Goal: Task Accomplishment & Management: Manage account settings

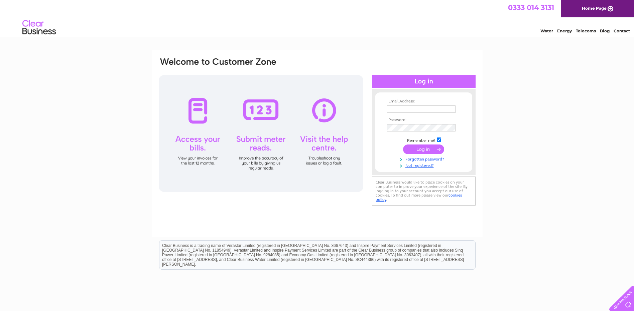
type input "[EMAIL_ADDRESS][DOMAIN_NAME]"
click at [415, 149] on input "submit" at bounding box center [423, 149] width 41 height 9
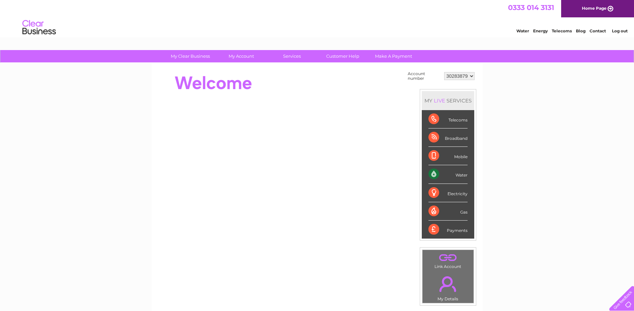
click at [470, 77] on select "30283879" at bounding box center [459, 76] width 30 height 8
click at [513, 87] on div "My Clear Business Login Details My Details My Preferences Link Account My Accou…" at bounding box center [317, 238] width 634 height 377
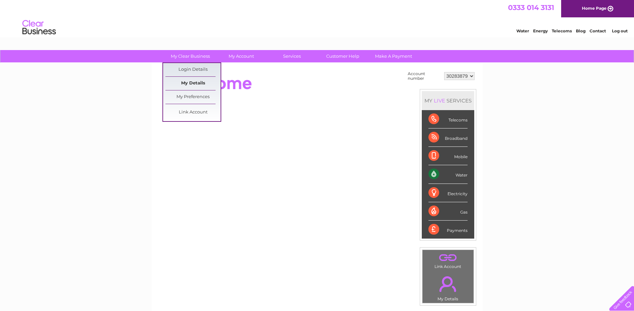
click at [194, 83] on link "My Details" at bounding box center [192, 83] width 55 height 13
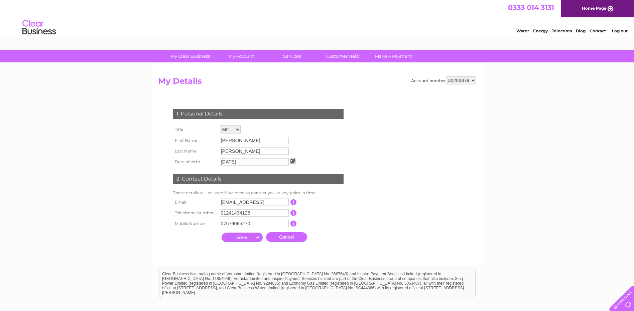
click at [331, 28] on div "Water Energy Telecoms Blog Contact Log out" at bounding box center [317, 28] width 634 height 22
click at [370, 84] on h2 "My Details" at bounding box center [317, 83] width 318 height 13
